Goal: Information Seeking & Learning: Learn about a topic

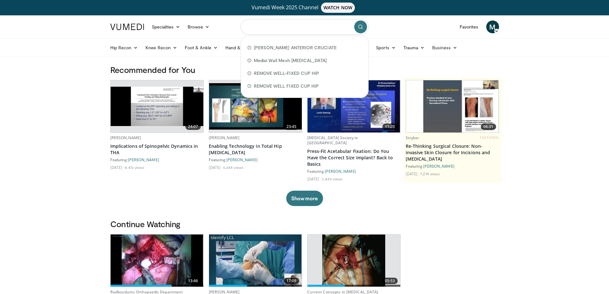
paste input "**********"
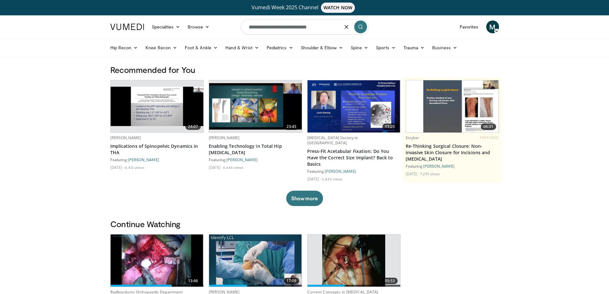
type input "**********"
click at [360, 26] on icon "submit" at bounding box center [360, 26] width 5 height 5
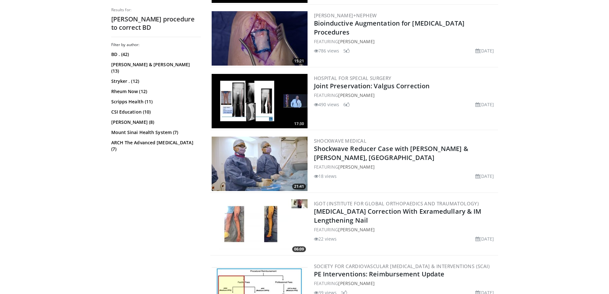
scroll to position [799, 0]
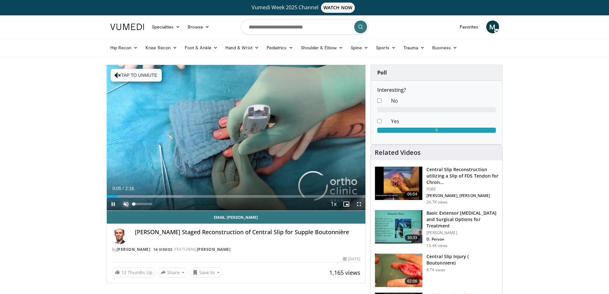
click at [126, 202] on span "Video Player" at bounding box center [126, 204] width 13 height 13
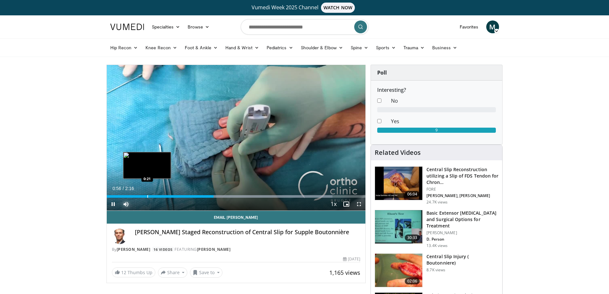
click at [147, 197] on div "Progress Bar" at bounding box center [147, 196] width 1 height 3
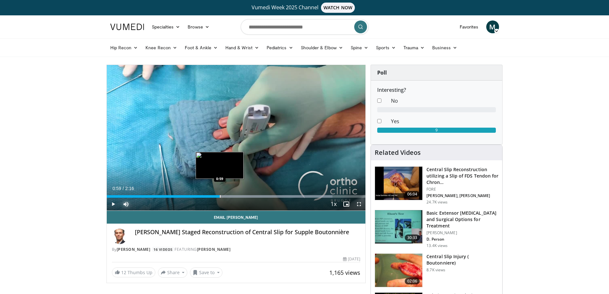
click at [220, 194] on div "Loaded : 87.22% 0:59 0:59" at bounding box center [236, 195] width 259 height 6
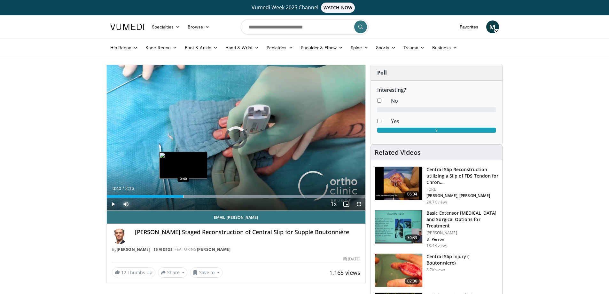
click at [184, 196] on div "Progress Bar" at bounding box center [184, 196] width 1 height 3
click at [177, 195] on div "Progress Bar" at bounding box center [177, 196] width 1 height 3
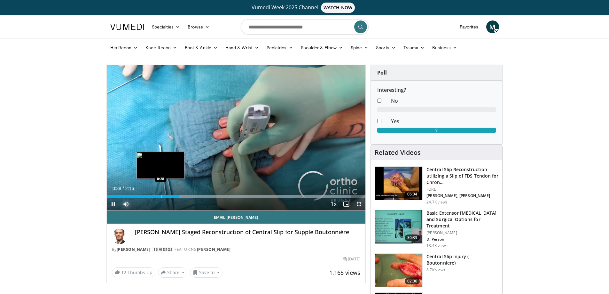
click at [160, 194] on div "Loaded : 94.49% 0:38 0:28" at bounding box center [236, 195] width 259 height 6
click at [149, 194] on div "Loaded : 66.05% 0:30 0:22" at bounding box center [236, 195] width 259 height 6
click at [153, 196] on div "0:24" at bounding box center [130, 196] width 47 height 3
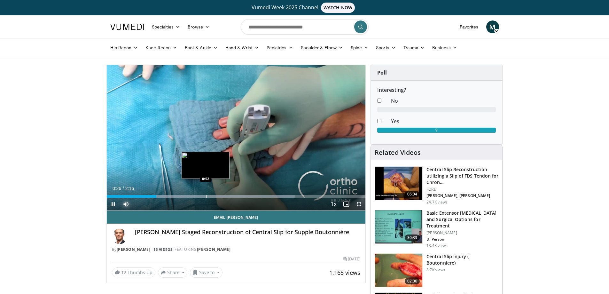
click at [205, 196] on div "Loaded : 72.68% 0:26 0:52" at bounding box center [236, 196] width 259 height 3
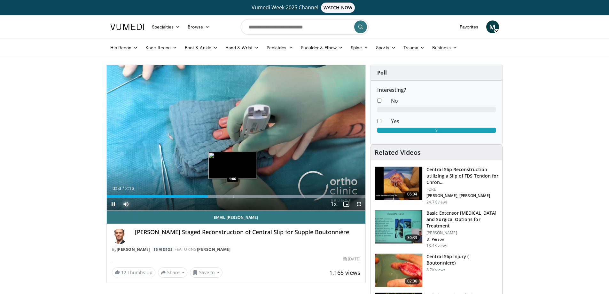
click at [233, 196] on div "Progress Bar" at bounding box center [233, 196] width 1 height 3
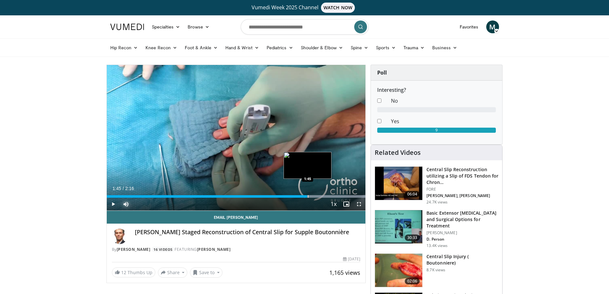
click at [308, 195] on div "Progress Bar" at bounding box center [308, 196] width 1 height 3
click at [326, 195] on div "Progress Bar" at bounding box center [326, 196] width 1 height 3
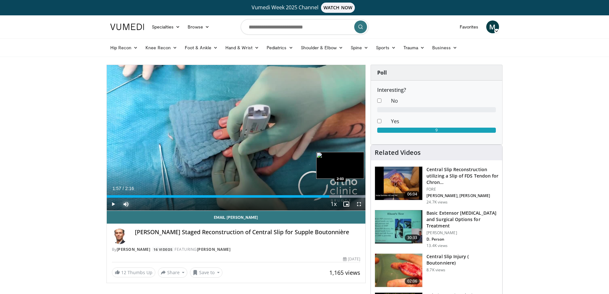
click at [341, 195] on div "Progress Bar" at bounding box center [341, 196] width 1 height 3
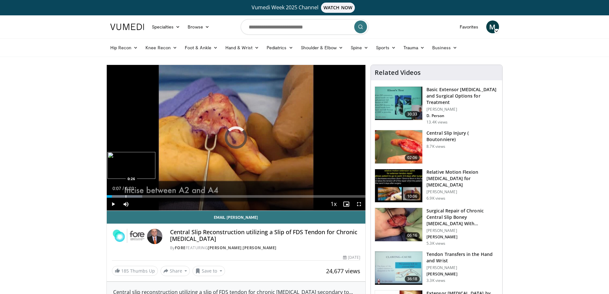
click at [126, 195] on div "Progress Bar" at bounding box center [126, 196] width 1 height 3
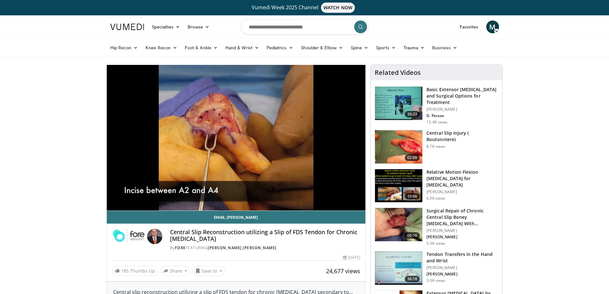
click at [138, 196] on video-js "**********" at bounding box center [236, 138] width 259 height 146
click at [153, 194] on div "10 seconds Tap to unmute" at bounding box center [236, 137] width 259 height 145
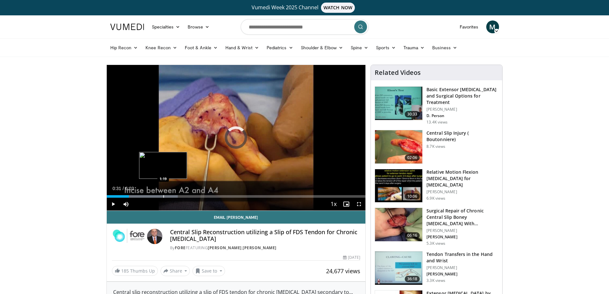
click at [163, 196] on div "Progress Bar" at bounding box center [163, 196] width 1 height 3
click at [114, 202] on span "Video Player" at bounding box center [113, 204] width 13 height 13
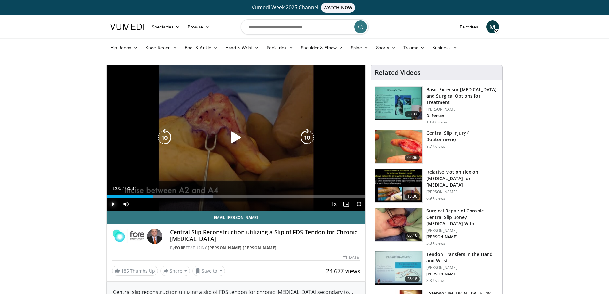
click at [153, 195] on div "1:05" at bounding box center [130, 196] width 47 height 3
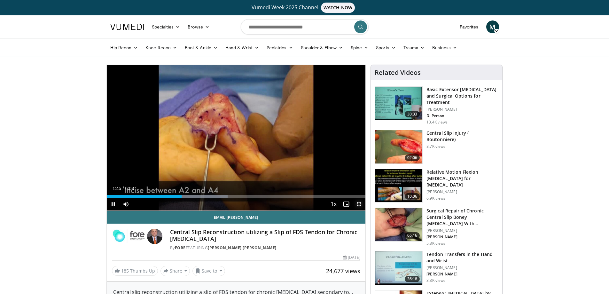
click at [359, 206] on span "Video Player" at bounding box center [359, 204] width 13 height 13
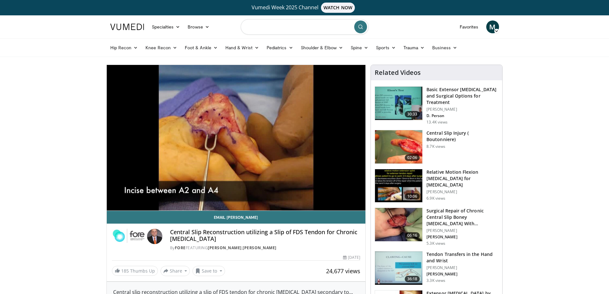
click at [261, 27] on input "Search topics, interventions" at bounding box center [305, 26] width 128 height 15
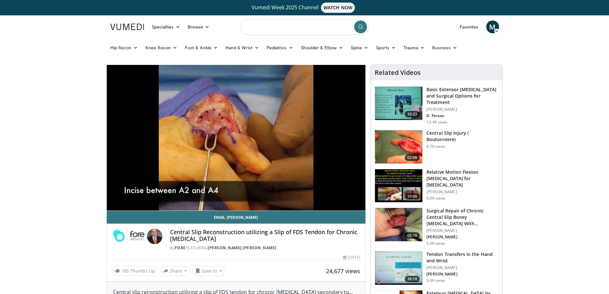
click at [256, 32] on input "Search topics, interventions" at bounding box center [305, 26] width 128 height 15
type input "**********"
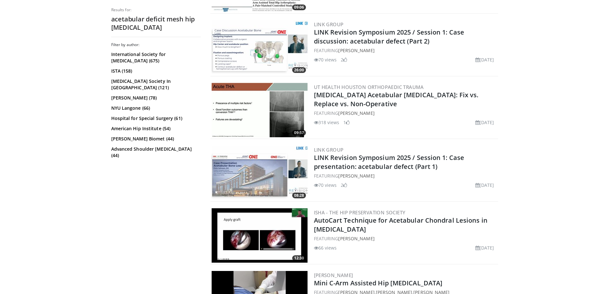
scroll to position [448, 0]
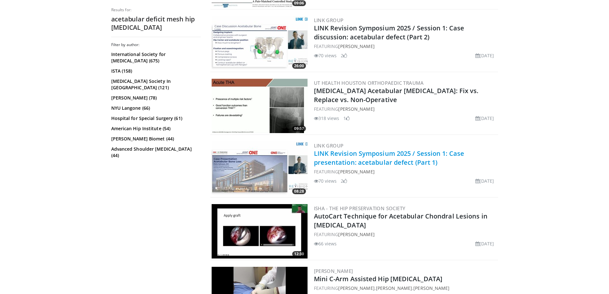
click at [369, 158] on link "LINK Revision Symposium 2025 / Session 1: Case presentation: acetabular defect …" at bounding box center [389, 158] width 151 height 18
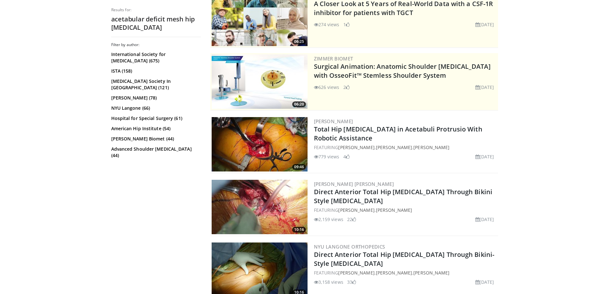
scroll to position [0, 0]
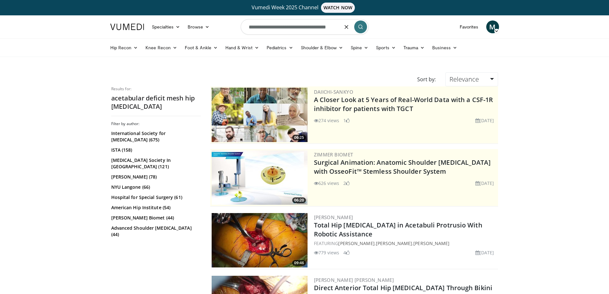
click at [292, 28] on input "**********" at bounding box center [305, 26] width 128 height 15
type input "**********"
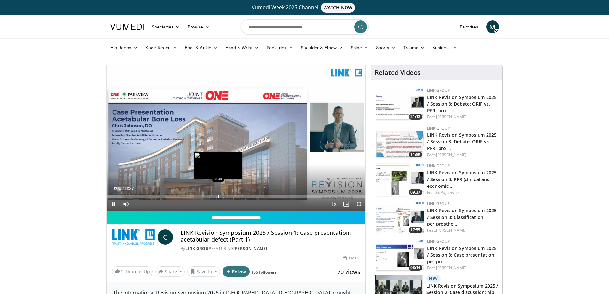
click at [218, 195] on div "Progress Bar" at bounding box center [218, 196] width 1 height 3
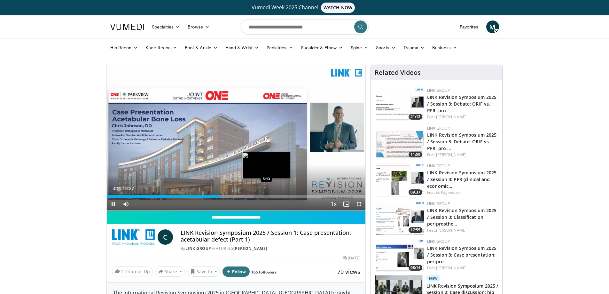
click at [267, 196] on div "Progress Bar" at bounding box center [267, 196] width 1 height 3
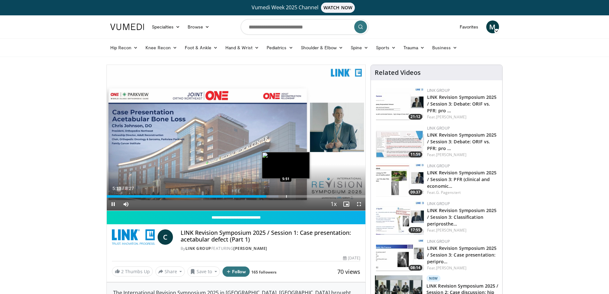
click at [286, 196] on div "Progress Bar" at bounding box center [286, 196] width 1 height 3
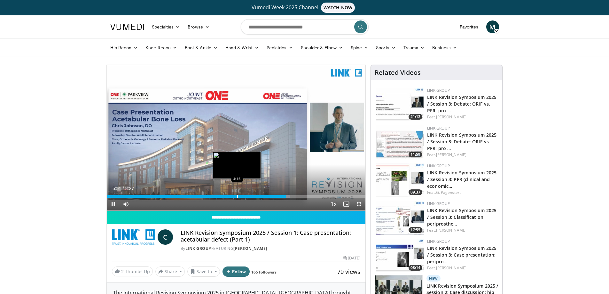
click at [237, 192] on div "Loaded : 70.90% 5:51 4:15" at bounding box center [236, 195] width 259 height 6
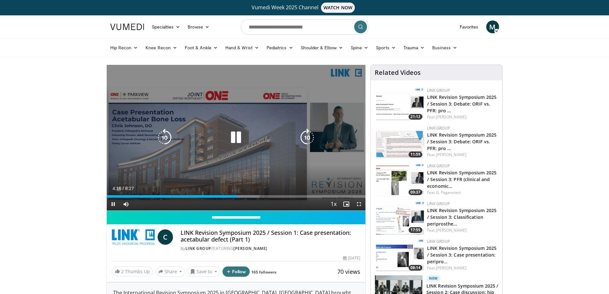
click at [250, 192] on div "Loaded : 59.08% 4:16 4:15" at bounding box center [236, 195] width 259 height 6
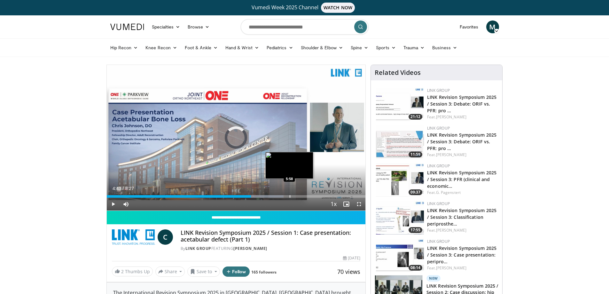
click at [290, 195] on div "Progress Bar" at bounding box center [290, 196] width 1 height 3
click at [279, 195] on div "Progress Bar" at bounding box center [279, 196] width 1 height 3
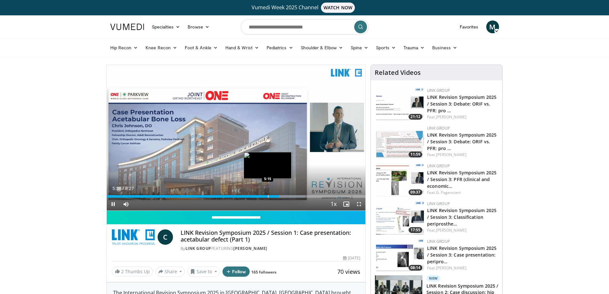
click at [267, 196] on div "5:38" at bounding box center [193, 196] width 172 height 3
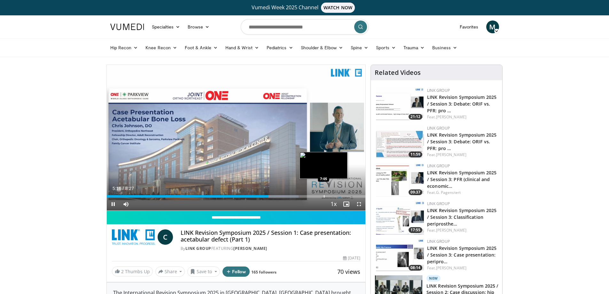
click at [324, 195] on div "Progress Bar" at bounding box center [324, 196] width 1 height 3
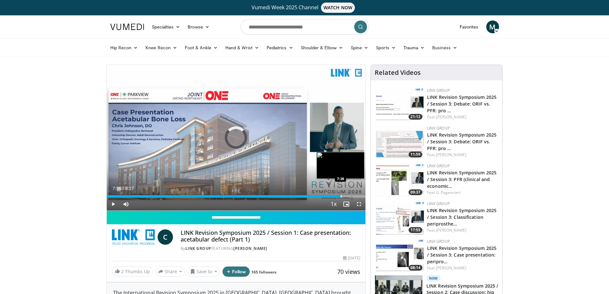
click at [341, 195] on div "Progress Bar" at bounding box center [341, 196] width 1 height 3
click at [329, 193] on div "Loaded : 94.53% 7:39 7:16" at bounding box center [236, 195] width 259 height 6
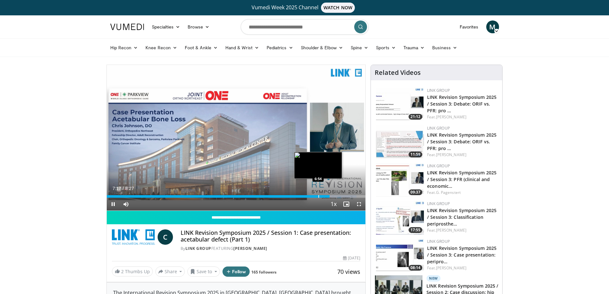
click at [318, 193] on div "Loaded : 96.50% 7:17 6:54" at bounding box center [236, 195] width 259 height 6
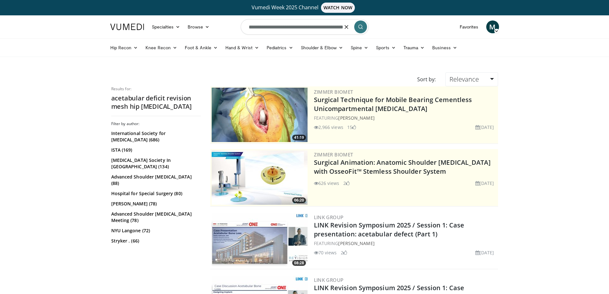
drag, startPoint x: 289, startPoint y: 27, endPoint x: 16, endPoint y: 33, distance: 273.1
click at [17, 33] on header "Specialties Adult & Family Medicine Allergy, [MEDICAL_DATA], Immunology Anesthe…" at bounding box center [304, 36] width 609 height 42
type input "**********"
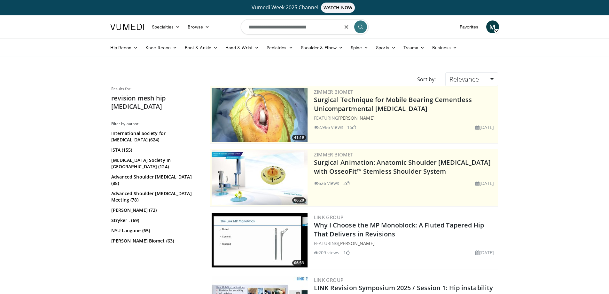
drag, startPoint x: 289, startPoint y: 28, endPoint x: 557, endPoint y: 46, distance: 268.2
click at [557, 46] on header "Specialties Adult & Family Medicine Allergy, [MEDICAL_DATA], Immunology Anesthe…" at bounding box center [304, 36] width 609 height 42
type input "**********"
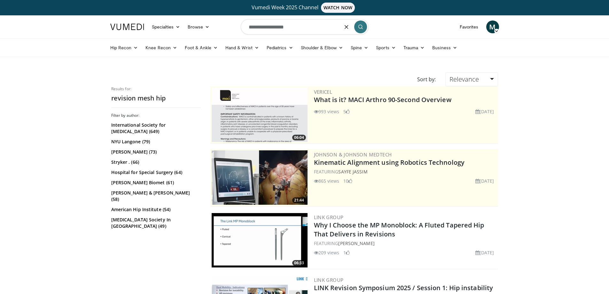
click at [268, 28] on input "**********" at bounding box center [305, 26] width 128 height 15
type input "**********"
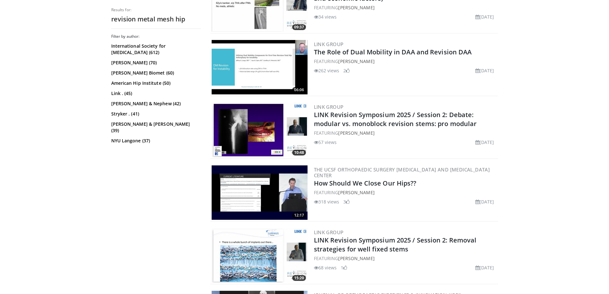
scroll to position [1471, 0]
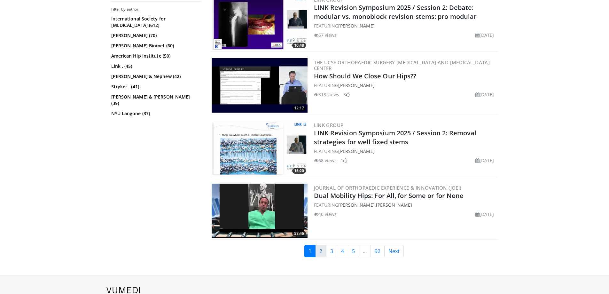
click at [320, 252] on link "2" at bounding box center [320, 251] width 11 height 12
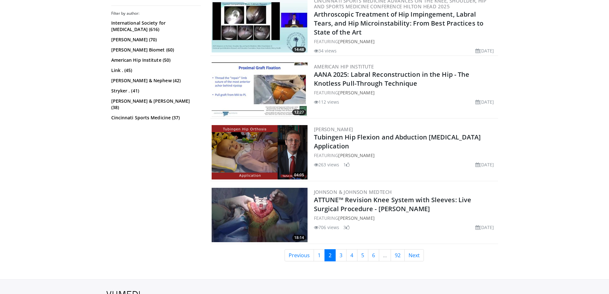
scroll to position [1471, 0]
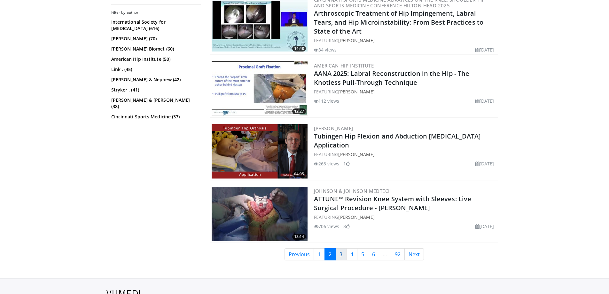
click at [340, 254] on link "3" at bounding box center [340, 254] width 11 height 12
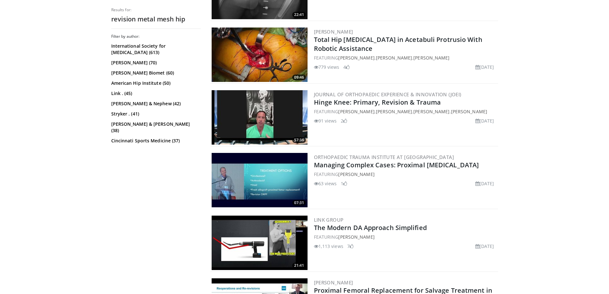
scroll to position [1565, 0]
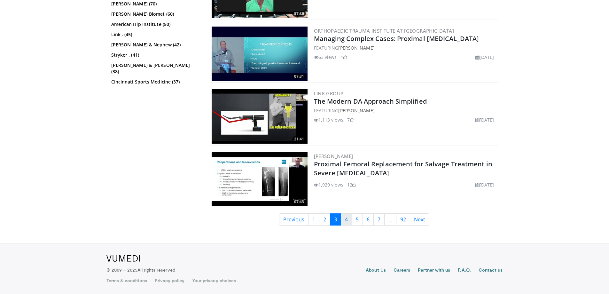
click at [350, 220] on link "4" at bounding box center [346, 219] width 11 height 12
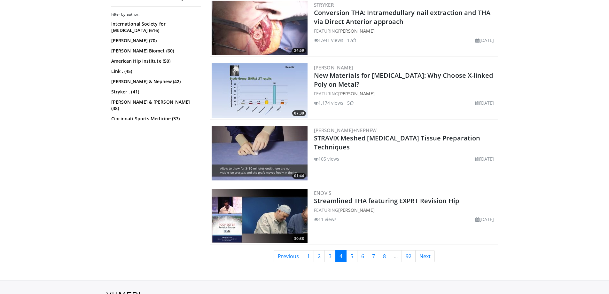
scroll to position [1565, 0]
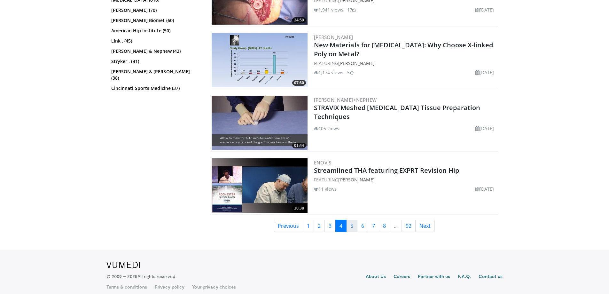
click at [351, 220] on link "5" at bounding box center [351, 226] width 11 height 12
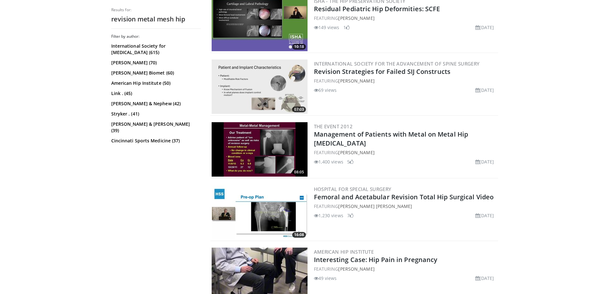
scroll to position [1565, 0]
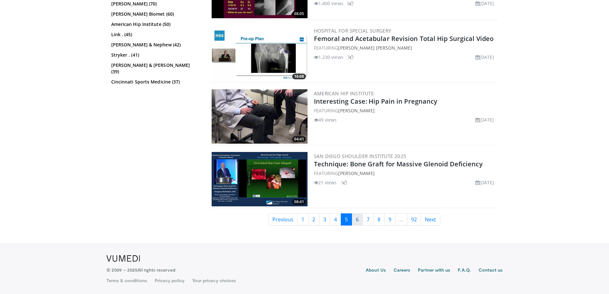
click at [360, 222] on link "6" at bounding box center [357, 219] width 11 height 12
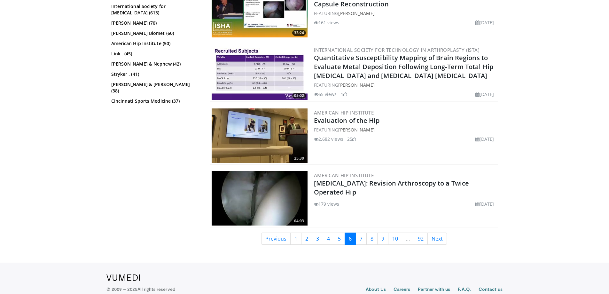
scroll to position [1565, 0]
